Goal: Navigation & Orientation: Find specific page/section

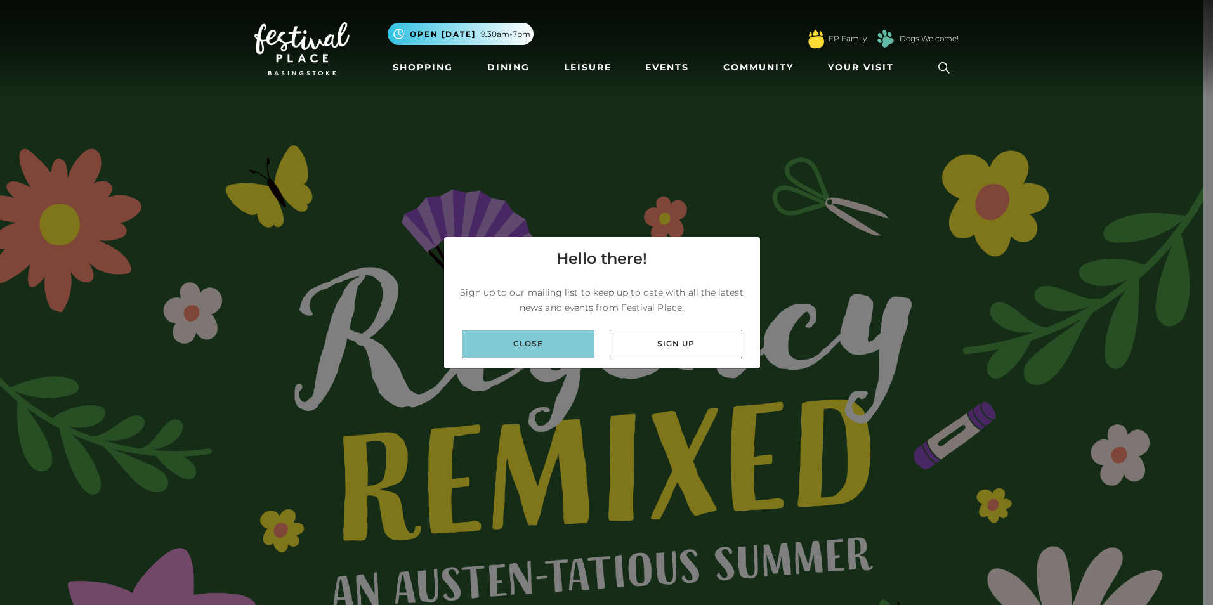
drag, startPoint x: 543, startPoint y: 349, endPoint x: 554, endPoint y: 348, distance: 11.5
click at [543, 349] on link "Close" at bounding box center [528, 344] width 133 height 29
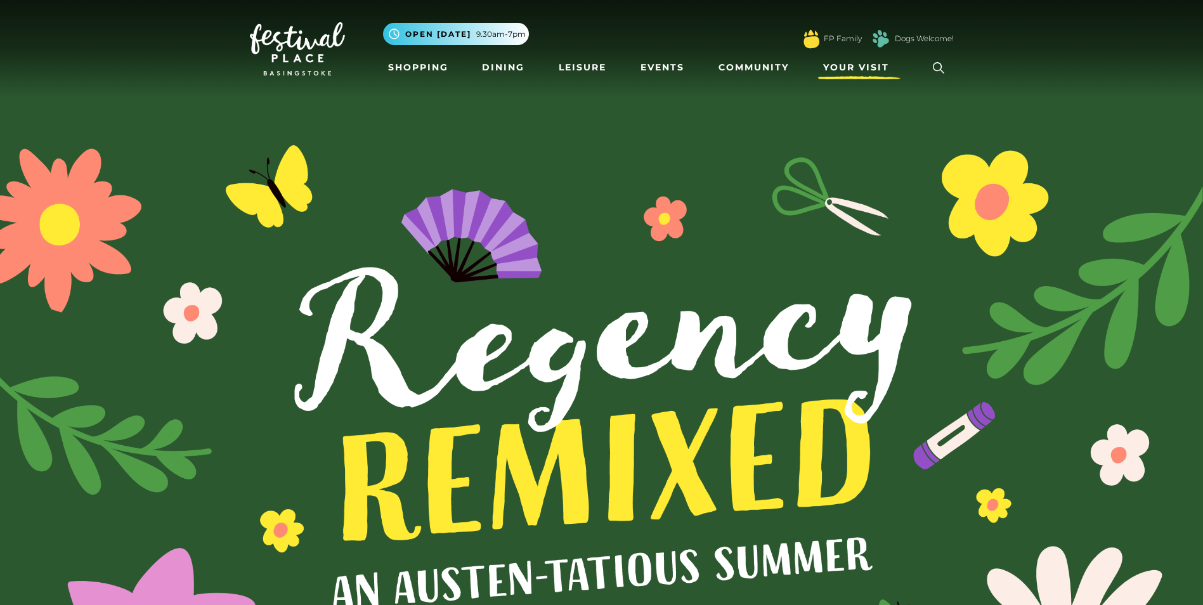
click at [862, 67] on span "Your Visit" at bounding box center [856, 67] width 66 height 13
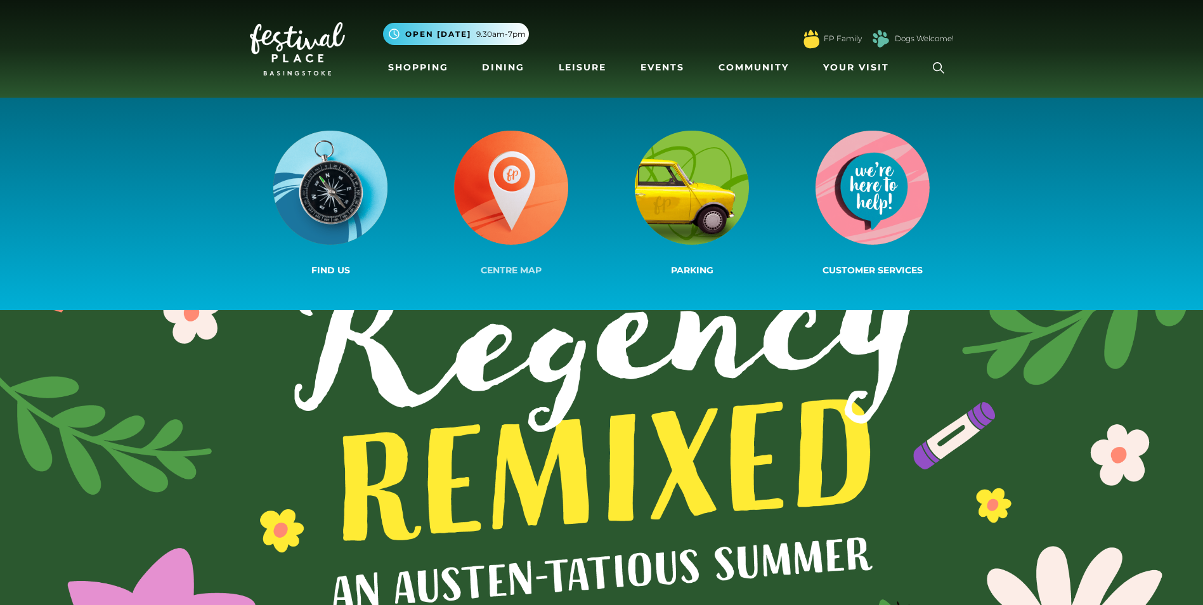
click at [517, 202] on img at bounding box center [511, 188] width 114 height 114
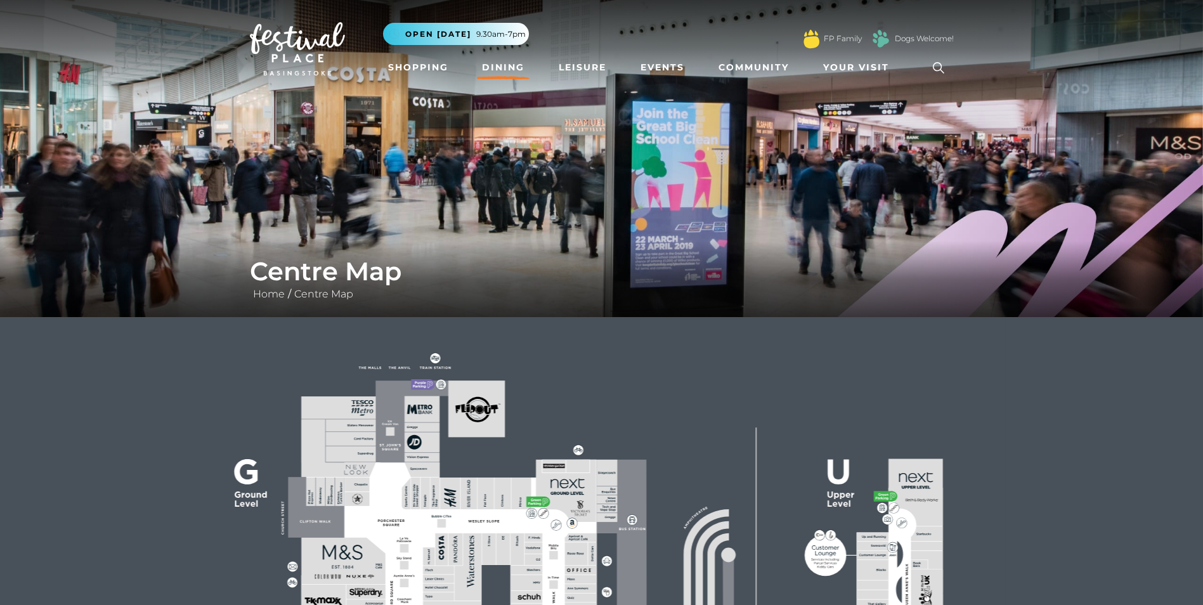
click at [513, 67] on link "Dining" at bounding box center [503, 67] width 53 height 23
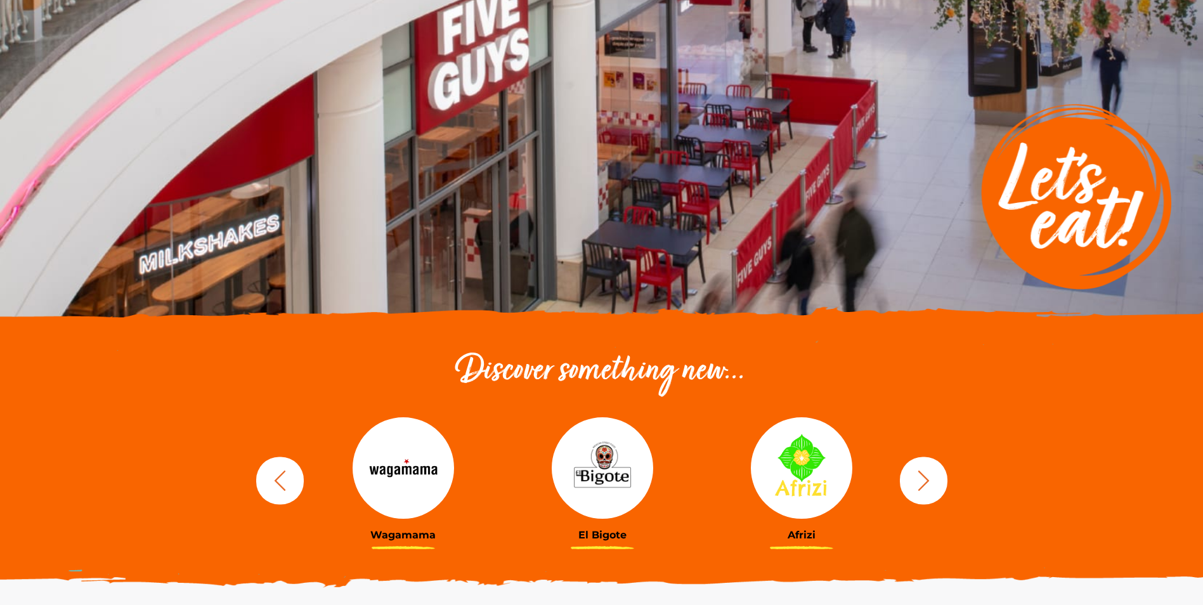
scroll to position [254, 0]
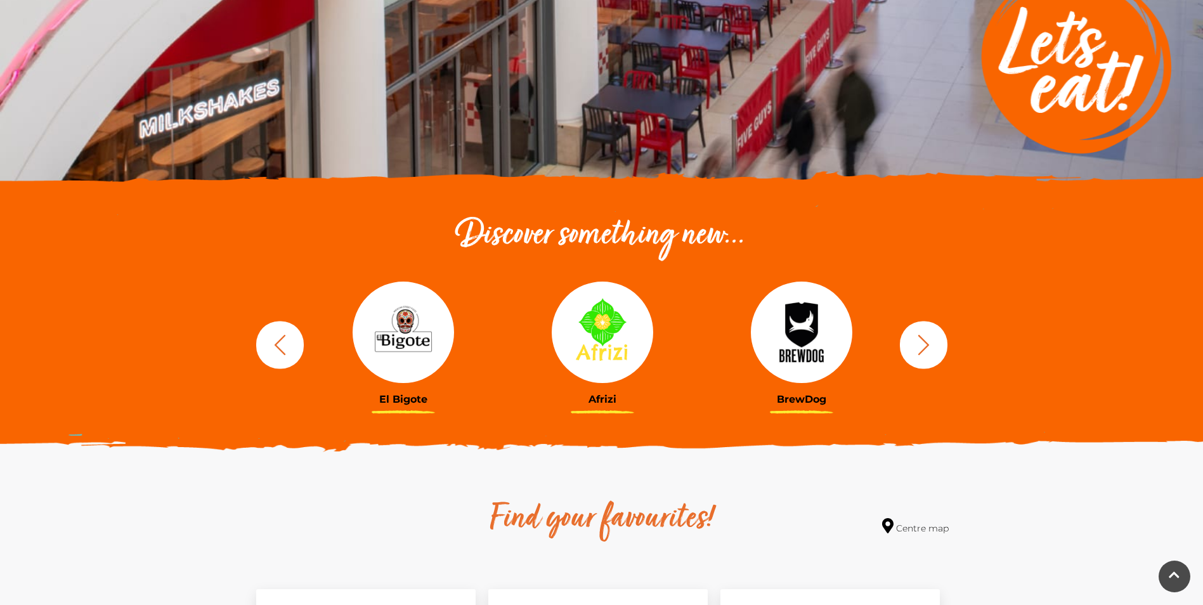
click at [932, 339] on icon "button" at bounding box center [923, 344] width 23 height 23
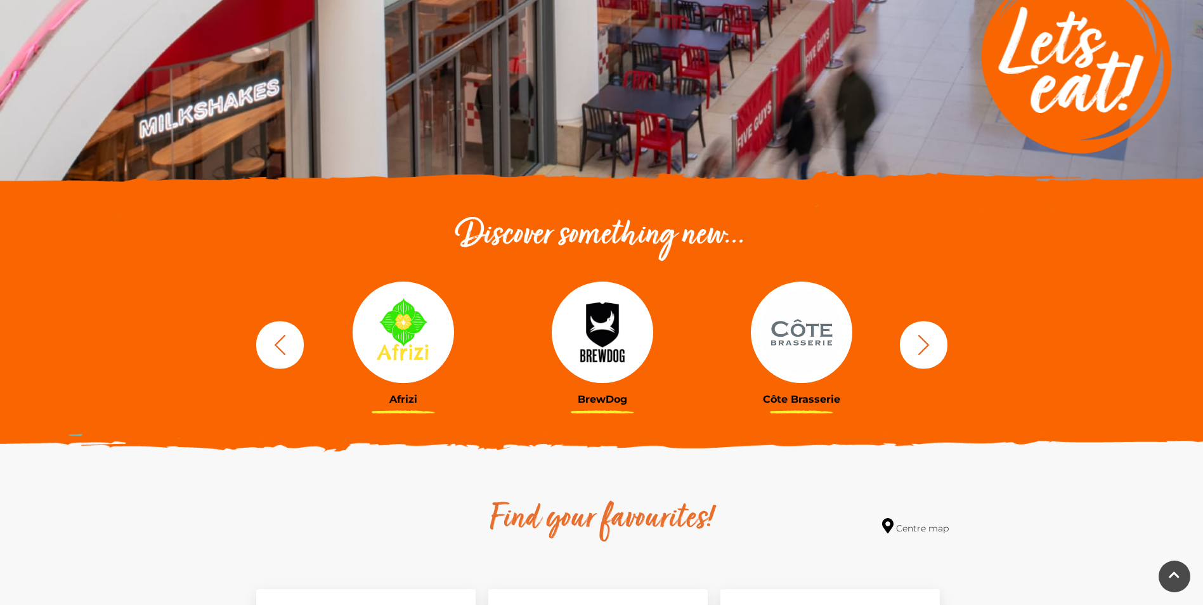
click at [932, 339] on icon "button" at bounding box center [923, 344] width 23 height 23
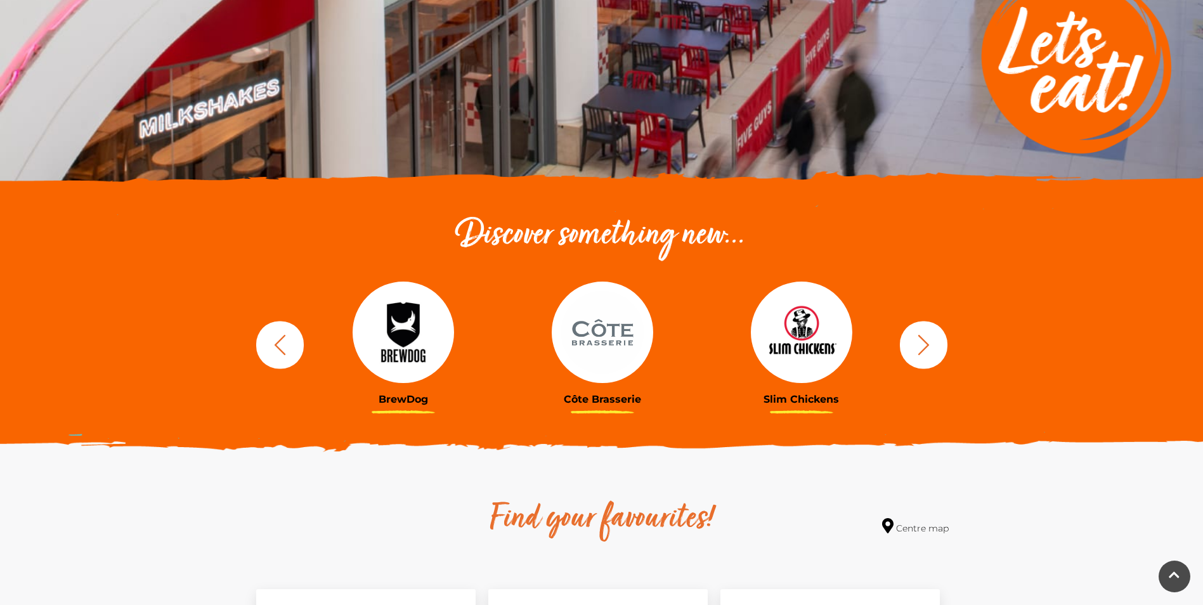
click at [932, 339] on icon "button" at bounding box center [923, 344] width 23 height 23
click at [925, 344] on icon "button" at bounding box center [923, 344] width 23 height 23
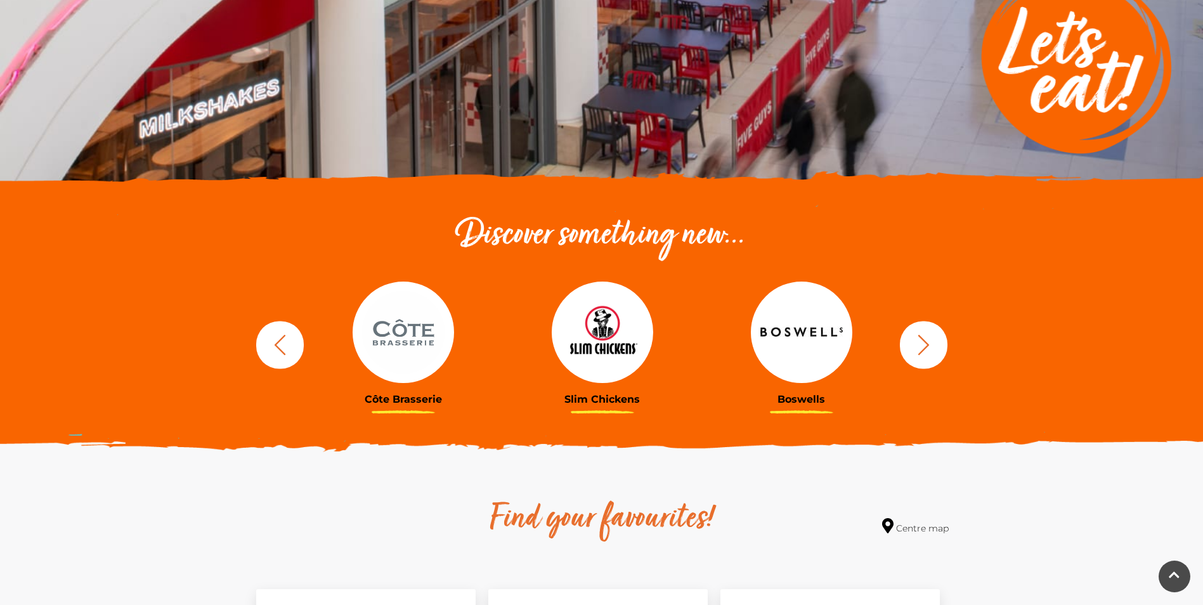
click at [925, 344] on icon "button" at bounding box center [923, 344] width 23 height 23
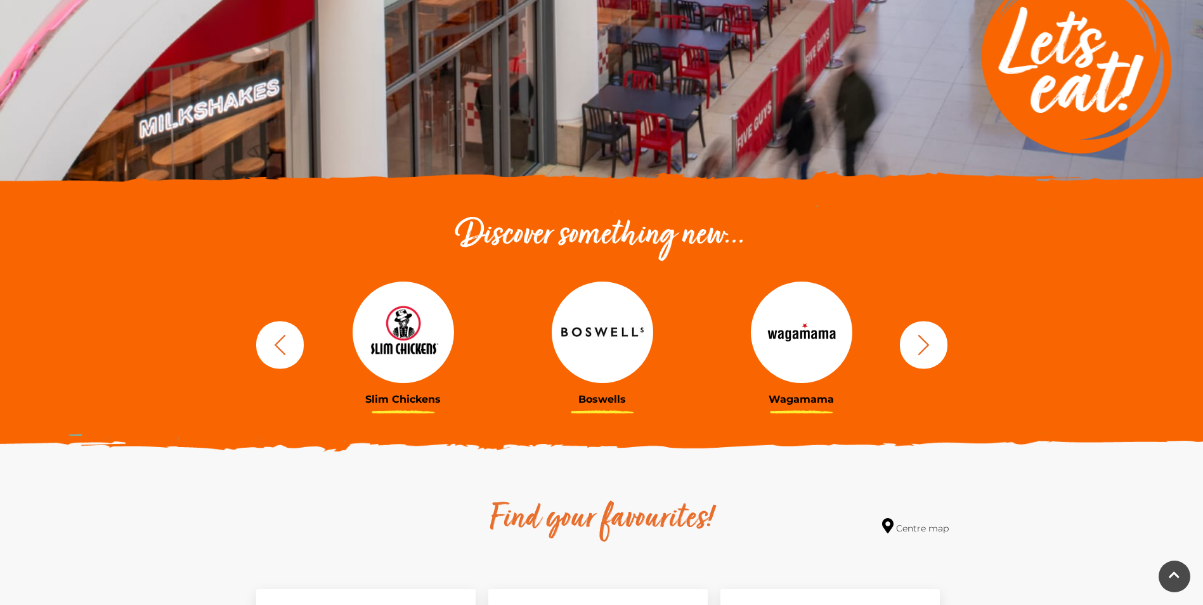
click at [925, 344] on icon "button" at bounding box center [923, 344] width 23 height 23
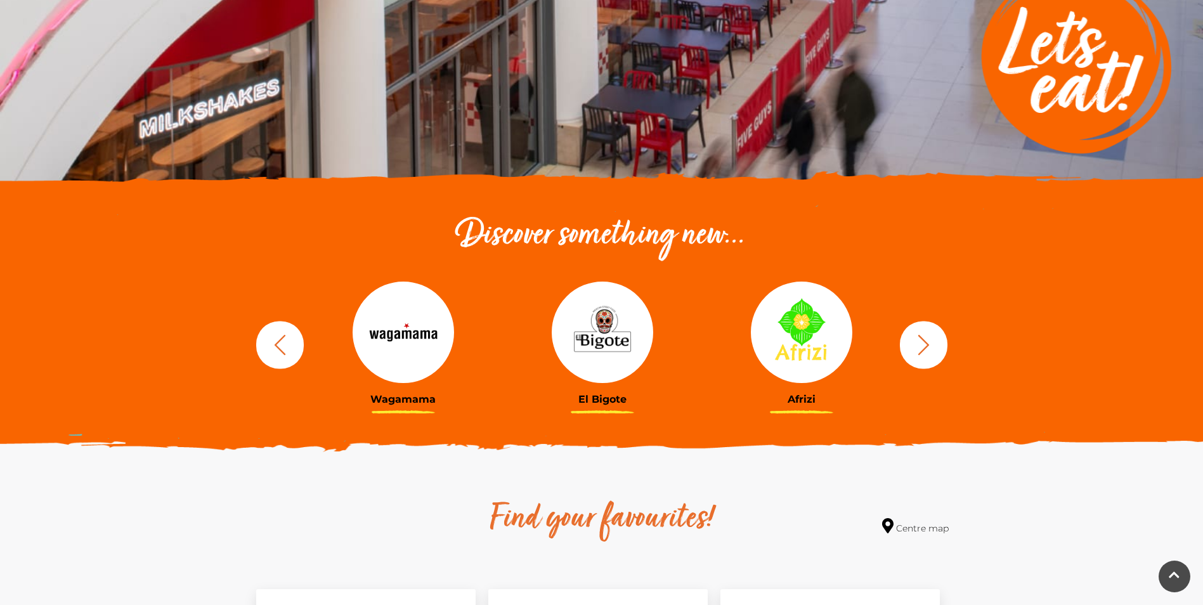
click at [925, 344] on icon "button" at bounding box center [923, 344] width 23 height 23
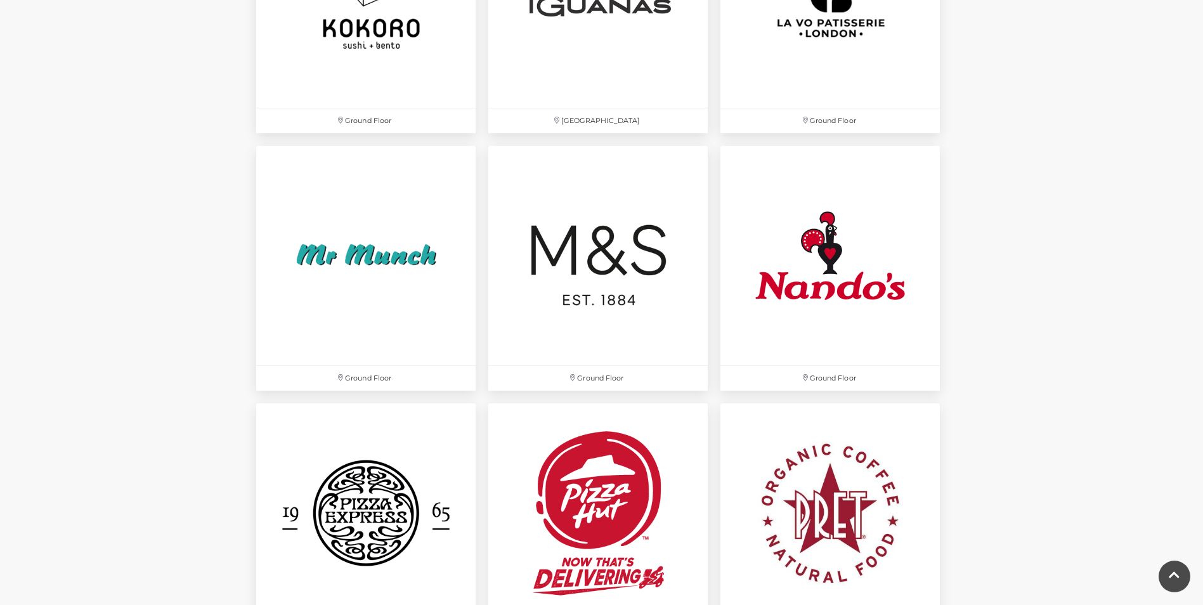
scroll to position [3234, 0]
